Goal: Check status

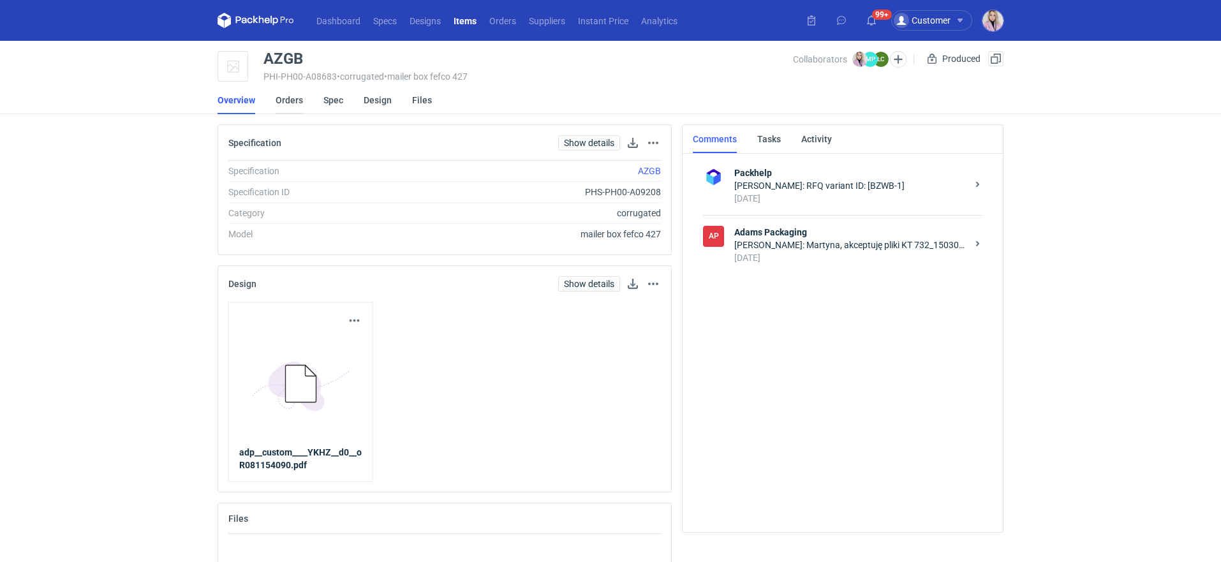
click at [299, 102] on link "Orders" at bounding box center [288, 100] width 27 height 28
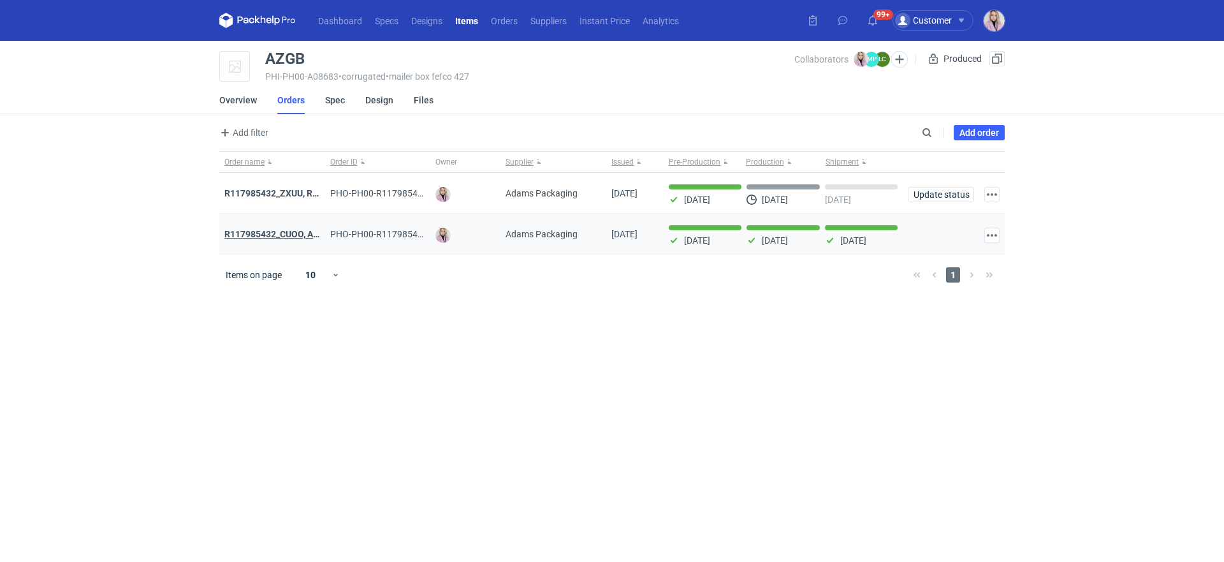
click at [275, 229] on strong "R117985432_CUOO, AZGB, OQAV" at bounding box center [291, 234] width 134 height 10
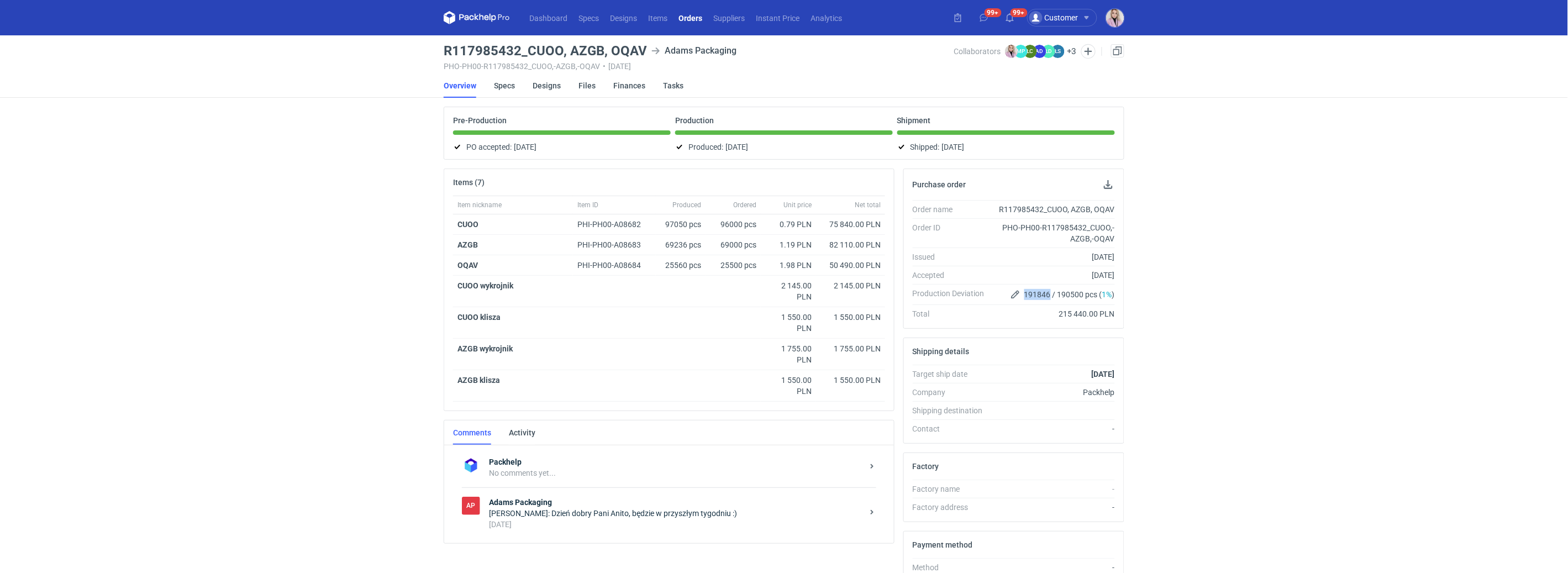
drag, startPoint x: 1024, startPoint y: 296, endPoint x: 1051, endPoint y: 292, distance: 27.3
click at [1051, 292] on span "191846 / 190500 pcs ( 1% )" at bounding box center [1069, 295] width 91 height 11
